Goal: Information Seeking & Learning: Learn about a topic

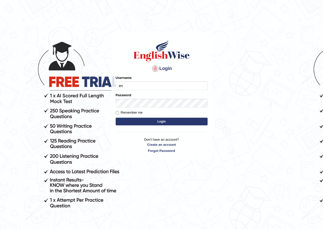
type input "e"
type input "rim_parramatta"
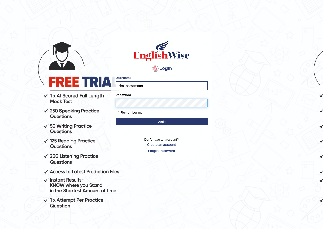
click at [116, 118] on button "Login" at bounding box center [162, 122] width 92 height 8
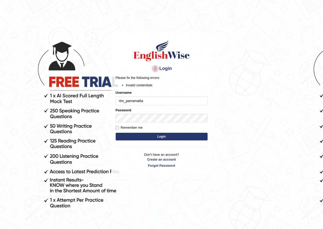
click at [199, 123] on form "Please fix the following errors: Invalid credentials Username rim_parramatta Pa…" at bounding box center [162, 108] width 92 height 66
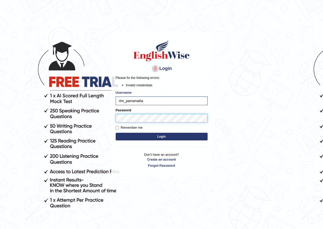
click at [116, 133] on button "Login" at bounding box center [162, 137] width 92 height 8
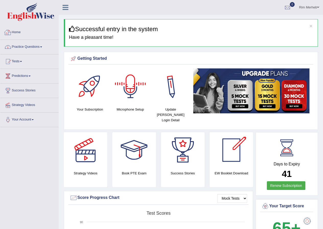
click at [32, 46] on link "Practice Questions" at bounding box center [29, 46] width 58 height 13
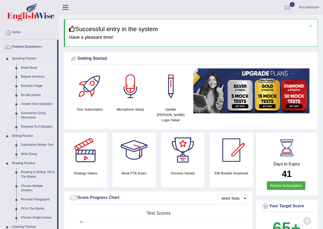
click at [33, 68] on link "Read Aloud" at bounding box center [38, 67] width 39 height 9
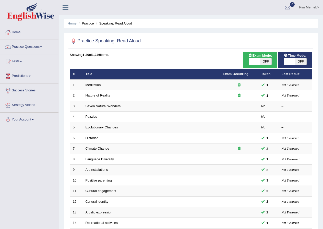
click at [256, 62] on span at bounding box center [254, 61] width 11 height 7
click at [300, 63] on span "OFF" at bounding box center [300, 61] width 11 height 7
checkbox input "true"
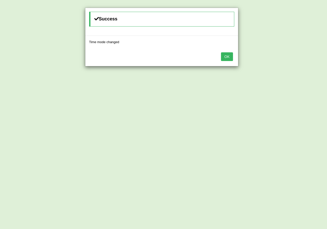
click at [223, 55] on button "OK" at bounding box center [227, 56] width 12 height 9
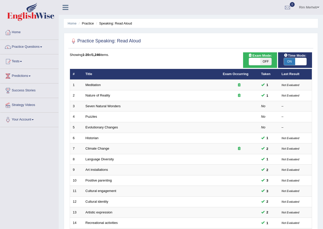
click at [260, 61] on span "OFF" at bounding box center [265, 61] width 11 height 7
checkbox input "true"
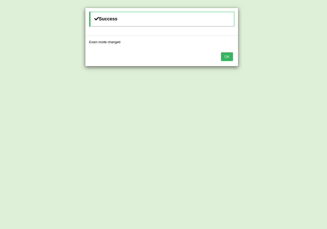
click at [228, 56] on button "OK" at bounding box center [227, 56] width 12 height 9
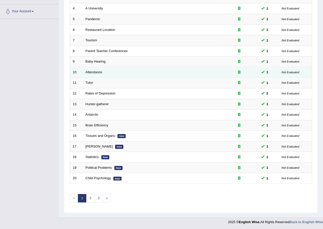
scroll to position [109, 0]
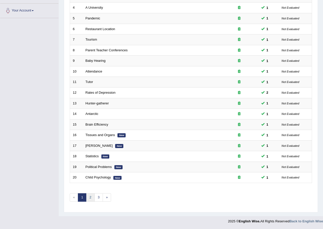
click at [89, 195] on link "2" at bounding box center [90, 197] width 8 height 8
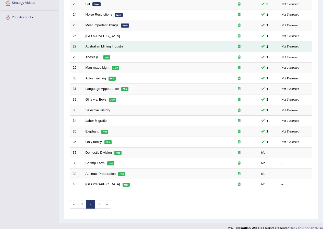
scroll to position [109, 0]
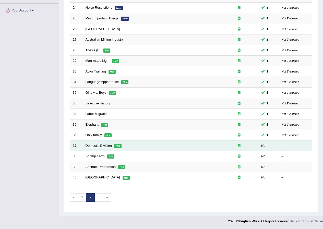
click at [103, 145] on link "Domestic Division" at bounding box center [99, 146] width 26 height 4
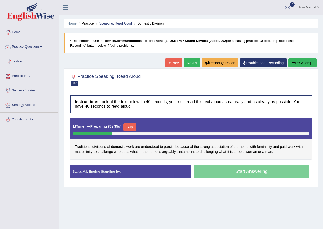
click at [128, 127] on button "Skip" at bounding box center [129, 127] width 13 height 8
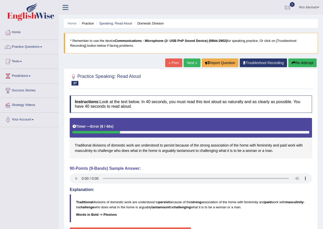
click at [318, 8] on span at bounding box center [318, 7] width 2 height 3
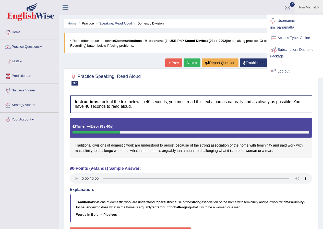
click at [284, 72] on link "Log out" at bounding box center [295, 72] width 55 height 12
